Goal: Task Accomplishment & Management: Manage account settings

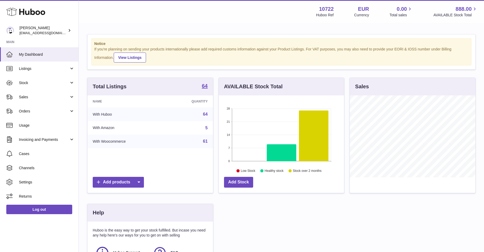
scroll to position [262775, 262731]
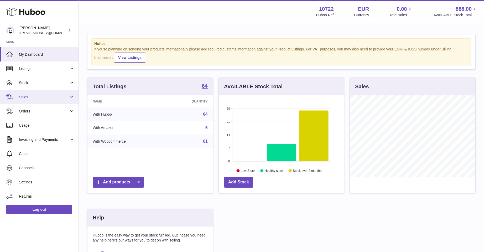
click at [27, 97] on span "Sales" at bounding box center [44, 97] width 50 height 5
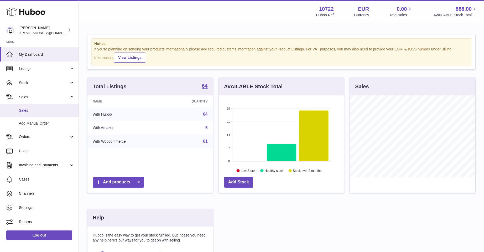
click at [27, 108] on span "Sales" at bounding box center [47, 110] width 56 height 5
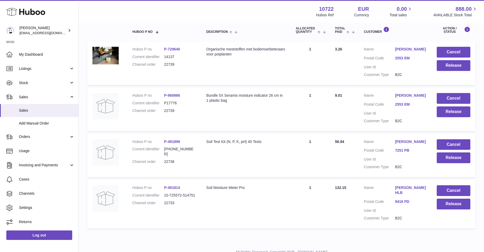
scroll to position [106, 0]
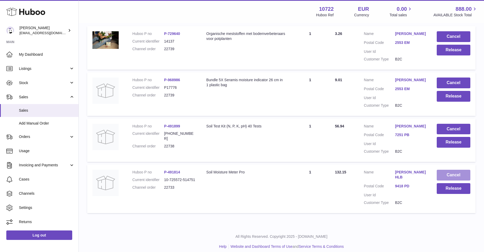
click at [448, 174] on button "Cancel" at bounding box center [454, 175] width 34 height 11
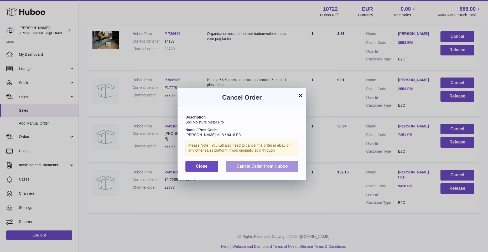
click at [253, 165] on span "Cancel Order from Huboo" at bounding box center [263, 166] width 52 height 4
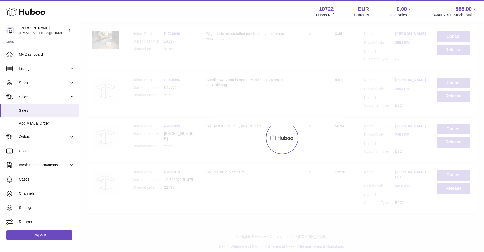
scroll to position [60, 0]
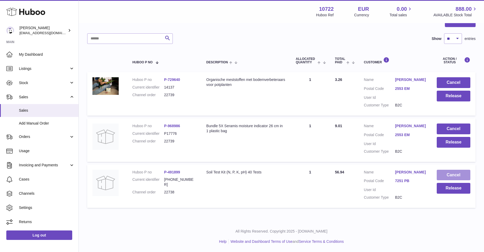
click at [450, 175] on button "Cancel" at bounding box center [454, 175] width 34 height 11
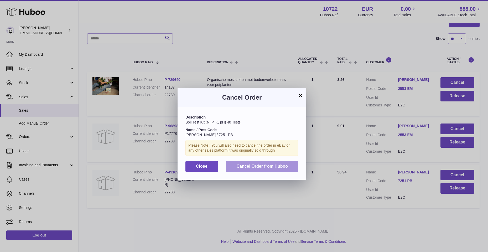
click at [261, 170] on button "Cancel Order from Huboo" at bounding box center [262, 166] width 73 height 11
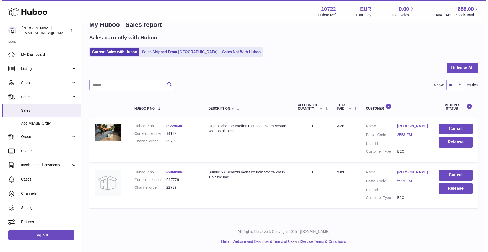
scroll to position [14, 0]
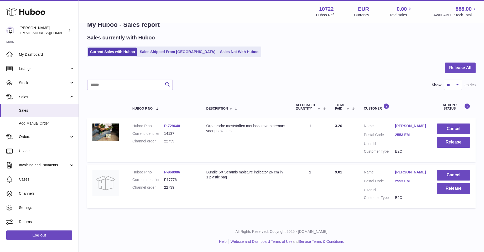
click at [408, 171] on link "Gina urban" at bounding box center [410, 172] width 31 height 5
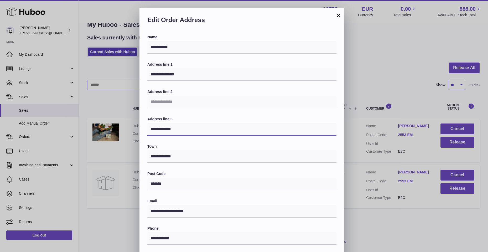
drag, startPoint x: 150, startPoint y: 129, endPoint x: 178, endPoint y: 128, distance: 28.1
click at [178, 128] on input "**********" at bounding box center [241, 129] width 189 height 13
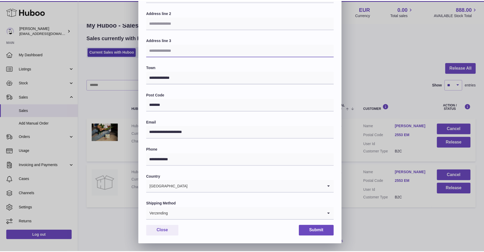
scroll to position [79, 0]
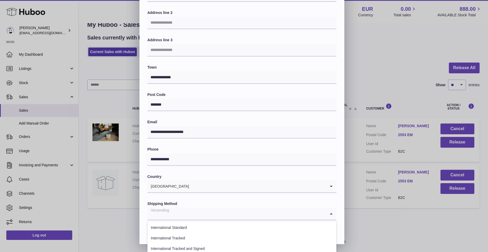
click at [332, 212] on icon "Search for option" at bounding box center [331, 214] width 11 height 12
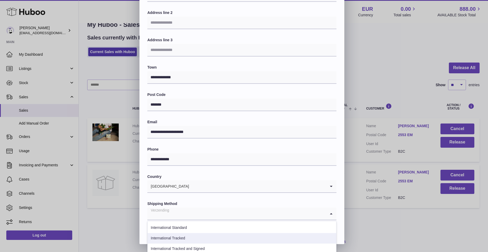
click at [172, 238] on li "International Tracked" at bounding box center [242, 238] width 189 height 11
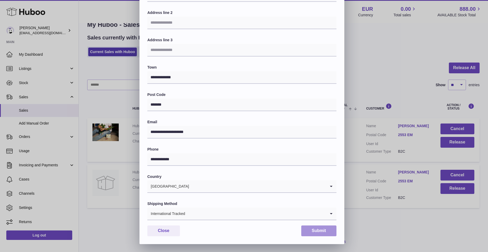
click at [310, 231] on button "Submit" at bounding box center [318, 231] width 35 height 11
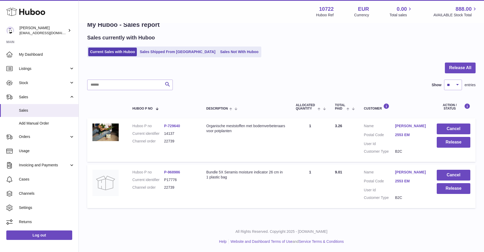
click at [401, 124] on link "Gina urban" at bounding box center [410, 126] width 31 height 5
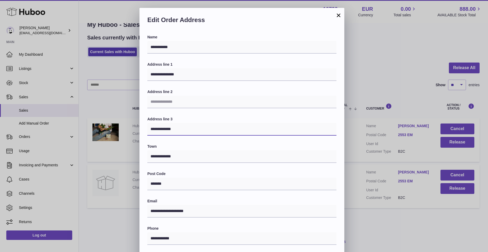
drag, startPoint x: 147, startPoint y: 129, endPoint x: 190, endPoint y: 130, distance: 42.1
click at [190, 130] on input "**********" at bounding box center [241, 129] width 189 height 13
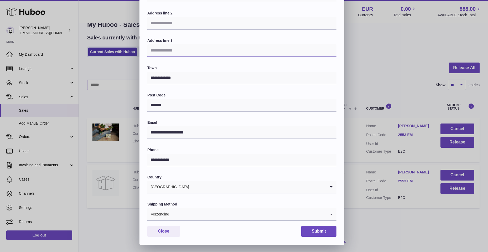
scroll to position [79, 0]
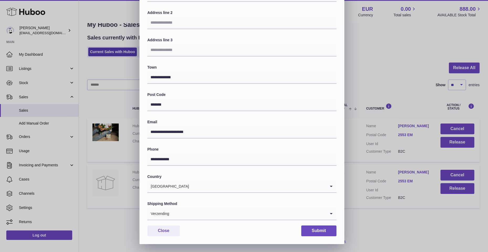
click at [332, 211] on icon "Search for option" at bounding box center [331, 214] width 11 height 12
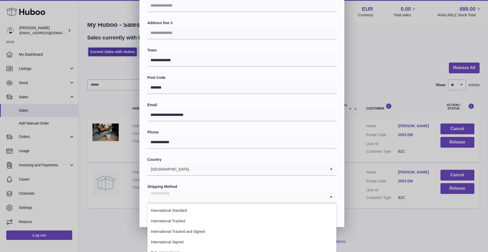
scroll to position [114, 0]
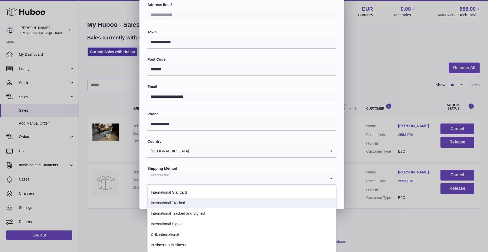
click at [182, 205] on li "International Tracked" at bounding box center [242, 203] width 189 height 11
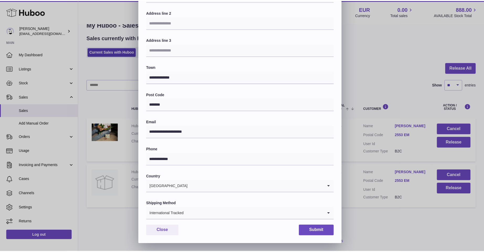
scroll to position [79, 0]
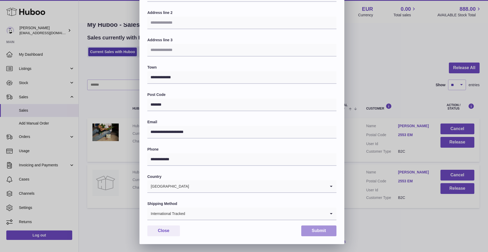
click at [313, 230] on button "Submit" at bounding box center [318, 231] width 35 height 11
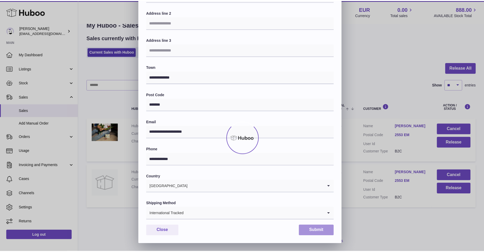
scroll to position [0, 0]
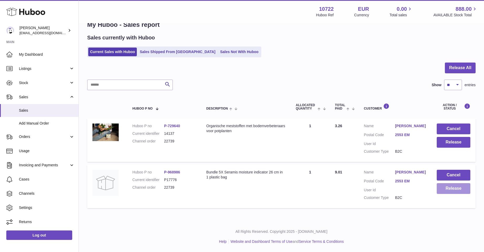
click at [448, 190] on button "Release" at bounding box center [454, 188] width 34 height 11
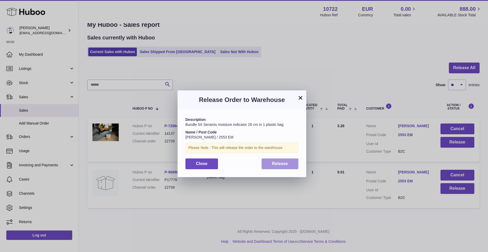
click at [290, 163] on button "Release" at bounding box center [280, 164] width 37 height 11
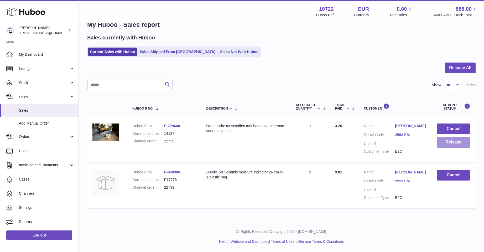
click at [443, 139] on button "Release" at bounding box center [454, 142] width 34 height 11
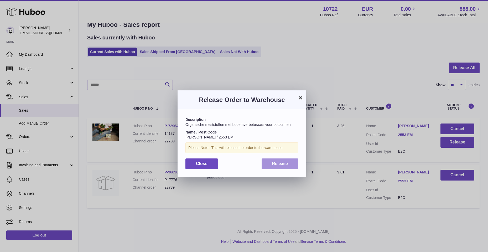
click at [294, 163] on button "Release" at bounding box center [280, 164] width 37 height 11
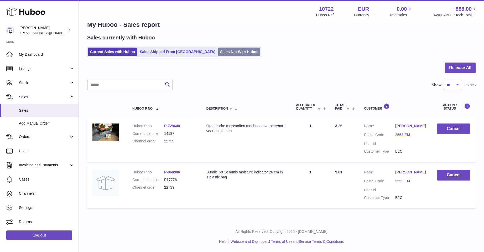
click at [218, 50] on link "Sales Not With Huboo" at bounding box center [239, 52] width 42 height 9
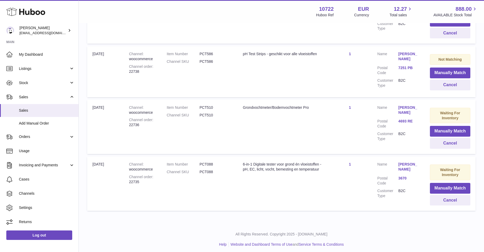
scroll to position [324, 0]
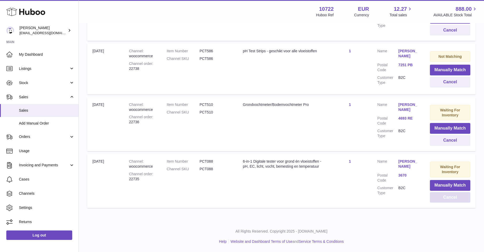
click at [449, 196] on button "Cancel" at bounding box center [450, 197] width 40 height 11
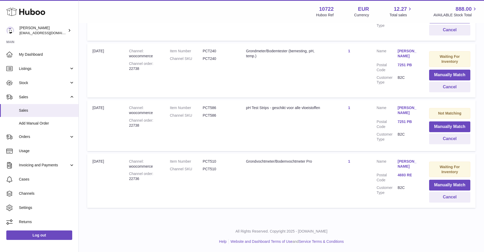
scroll to position [268, 0]
click at [454, 140] on button "Cancel" at bounding box center [450, 139] width 41 height 11
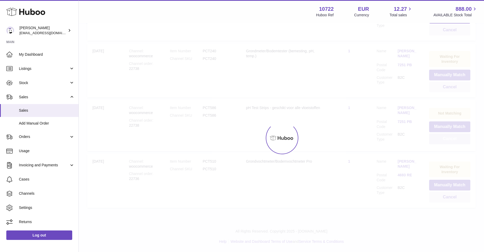
scroll to position [214, 0]
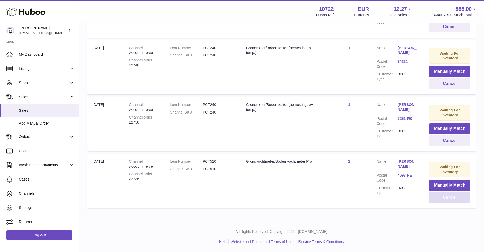
click at [447, 196] on button "Cancel" at bounding box center [450, 197] width 41 height 11
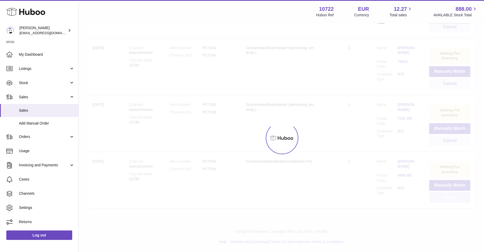
scroll to position [157, 0]
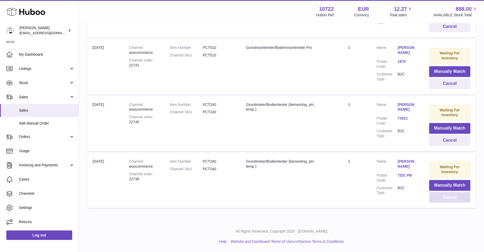
click at [448, 197] on button "Cancel" at bounding box center [450, 197] width 41 height 11
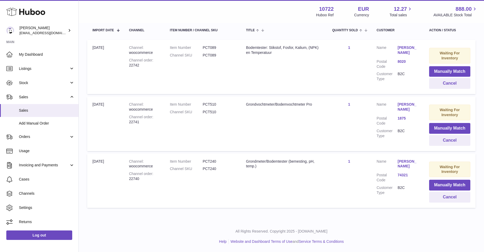
scroll to position [100, 0]
click at [448, 197] on button "Cancel" at bounding box center [450, 197] width 41 height 11
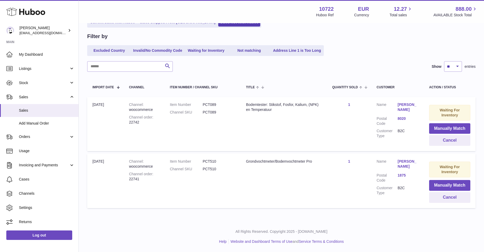
scroll to position [43, 0]
click at [447, 198] on button "Cancel" at bounding box center [450, 197] width 41 height 11
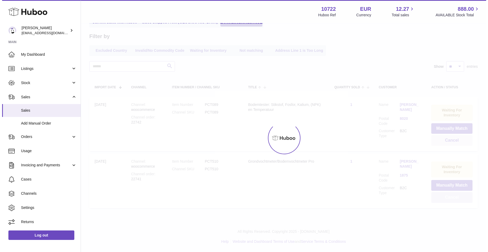
scroll to position [0, 0]
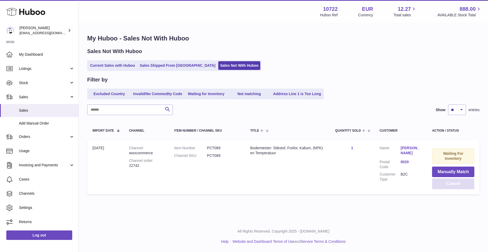
click at [449, 184] on button "Cancel" at bounding box center [453, 183] width 42 height 11
